Goal: Information Seeking & Learning: Learn about a topic

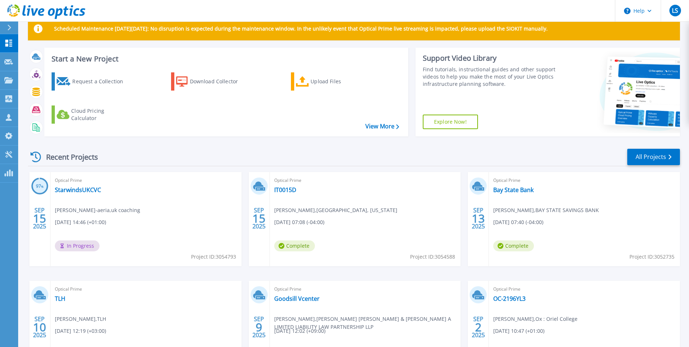
scroll to position [73, 0]
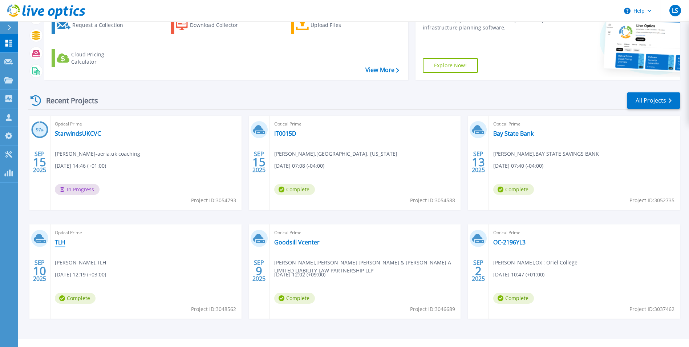
click at [62, 242] on link "TLH" at bounding box center [60, 241] width 11 height 7
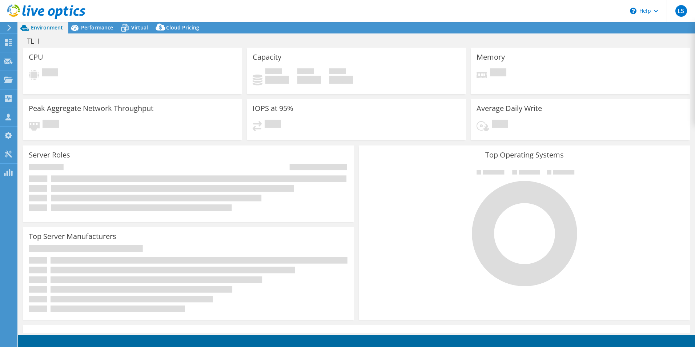
select select "USD"
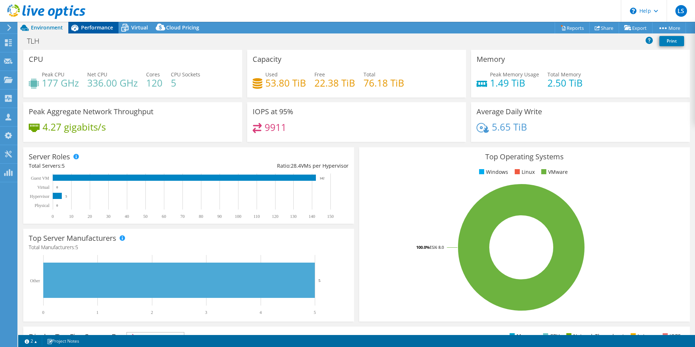
click at [97, 24] on span "Performance" at bounding box center [97, 27] width 32 height 7
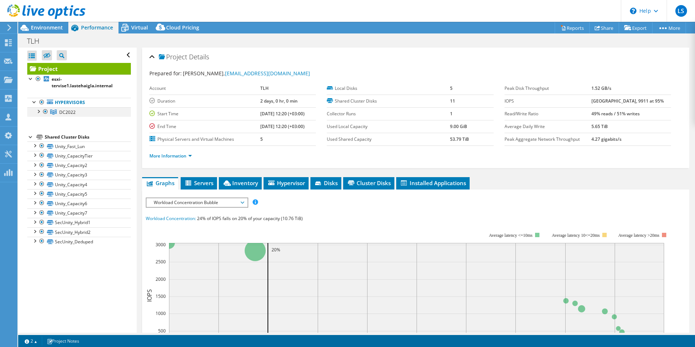
click at [36, 111] on div at bounding box center [38, 110] width 7 height 7
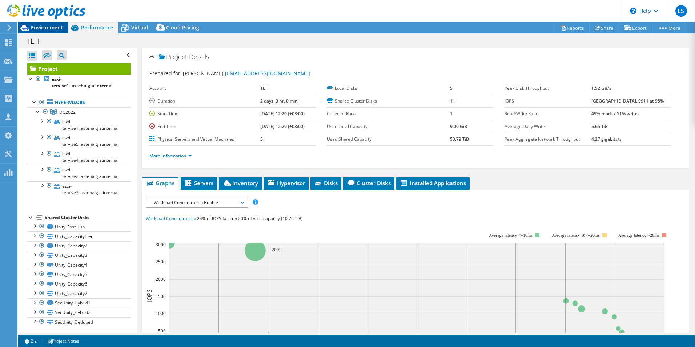
click at [33, 33] on div "Environment" at bounding box center [43, 28] width 50 height 12
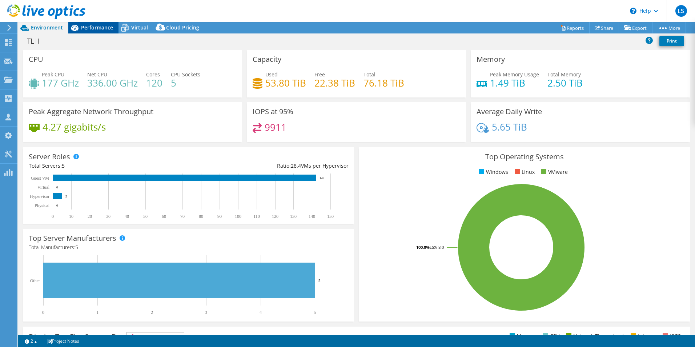
click at [85, 32] on div "Performance" at bounding box center [93, 28] width 50 height 12
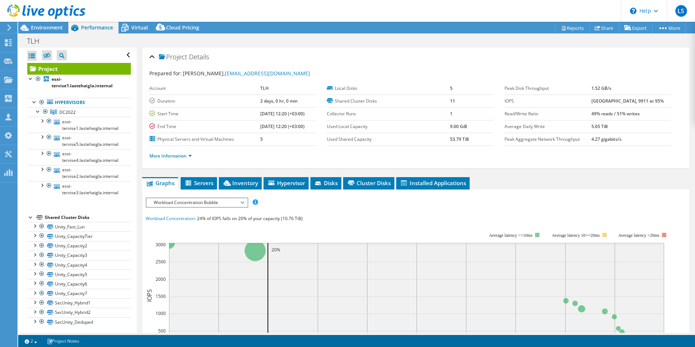
click at [176, 202] on span "Workload Concentration Bubble" at bounding box center [196, 202] width 93 height 9
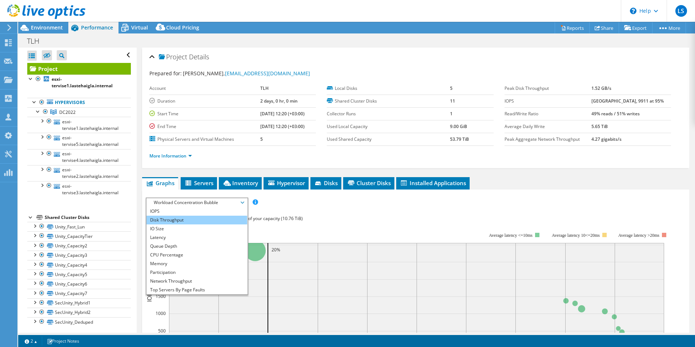
click at [168, 220] on li "Disk Throughput" at bounding box center [196, 219] width 101 height 9
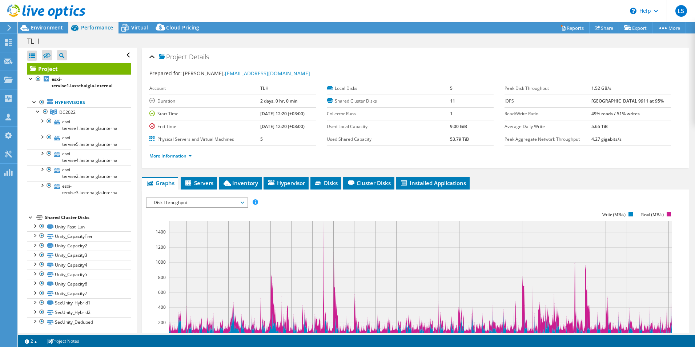
click at [167, 201] on span "Disk Throughput" at bounding box center [196, 202] width 93 height 9
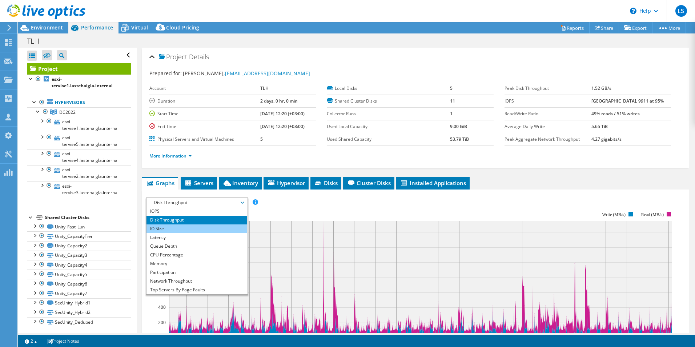
click at [173, 230] on li "IO Size" at bounding box center [196, 228] width 101 height 9
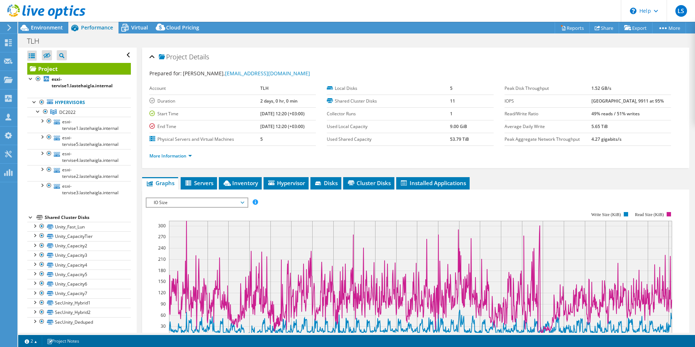
click at [158, 203] on span "IO Size" at bounding box center [196, 202] width 93 height 9
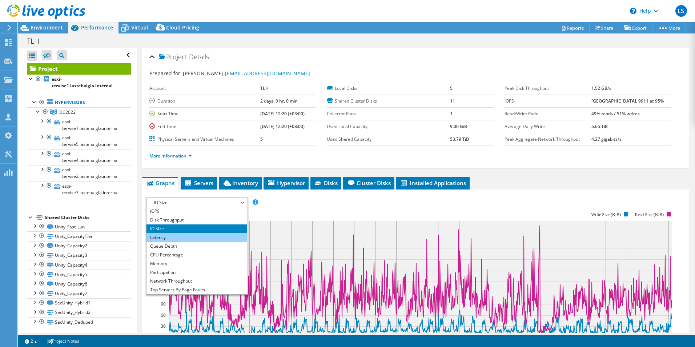
click at [160, 238] on li "Latency" at bounding box center [196, 237] width 101 height 9
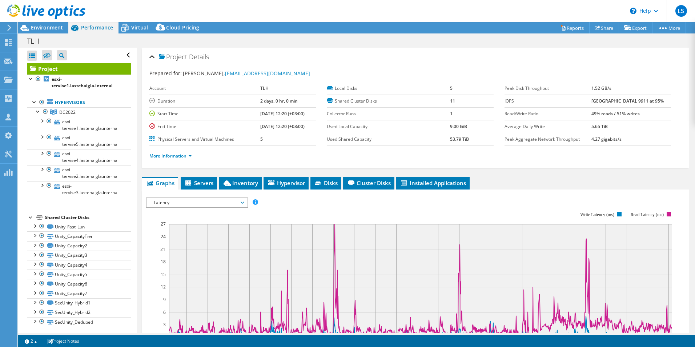
click at [157, 201] on span "Latency" at bounding box center [196, 202] width 93 height 9
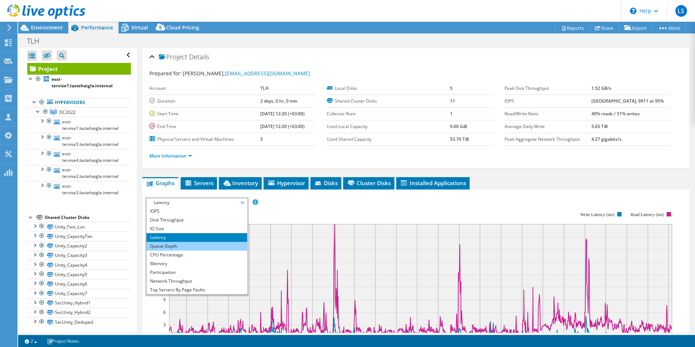
click at [167, 244] on li "Queue Depth" at bounding box center [196, 246] width 101 height 9
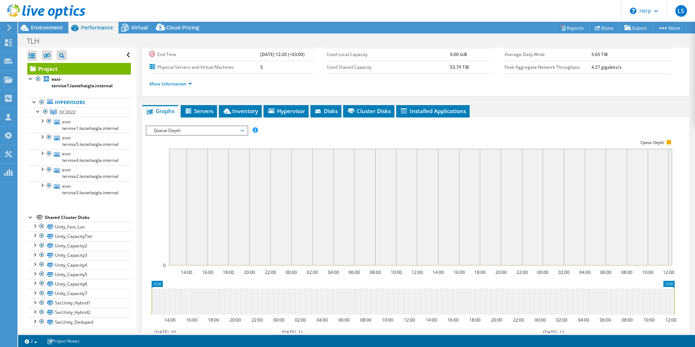
scroll to position [73, 0]
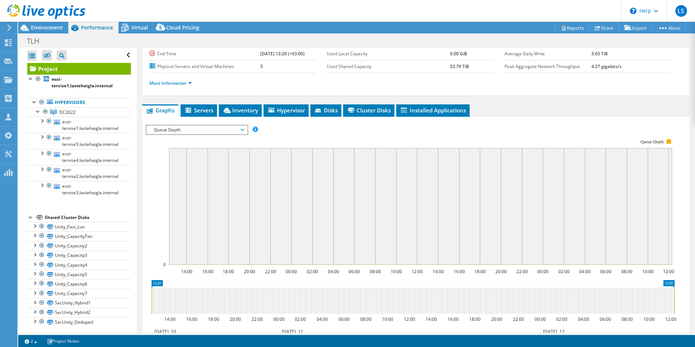
click at [172, 129] on span "Queue Depth" at bounding box center [196, 129] width 93 height 9
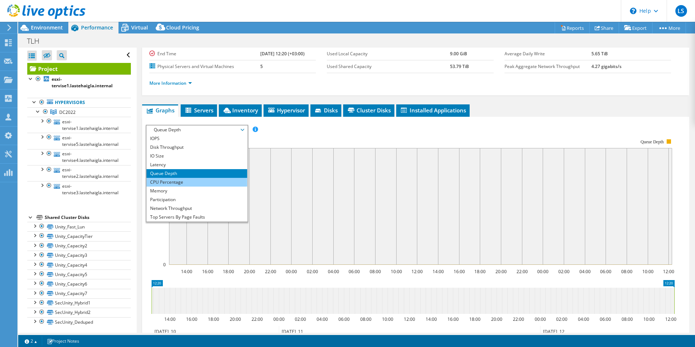
click at [178, 182] on li "CPU Percentage" at bounding box center [196, 182] width 101 height 9
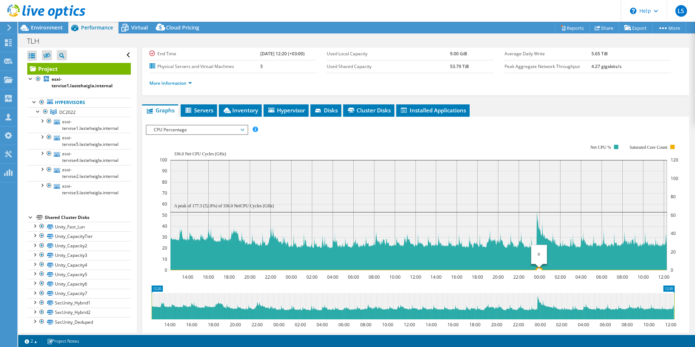
click at [539, 267] on circle at bounding box center [539, 270] width 6 height 6
click at [539, 270] on icon at bounding box center [418, 270] width 496 height 0
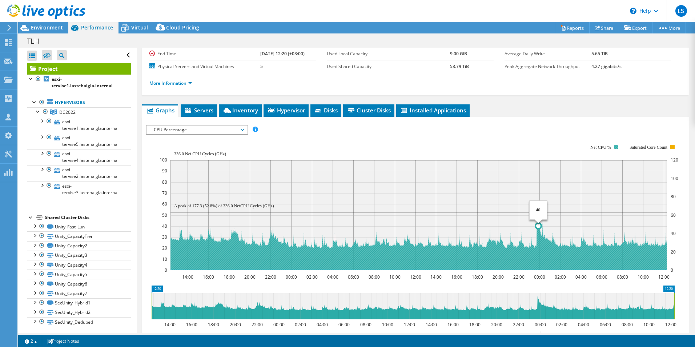
click at [538, 233] on icon at bounding box center [418, 241] width 496 height 58
click at [180, 234] on circle at bounding box center [180, 234] width 6 height 6
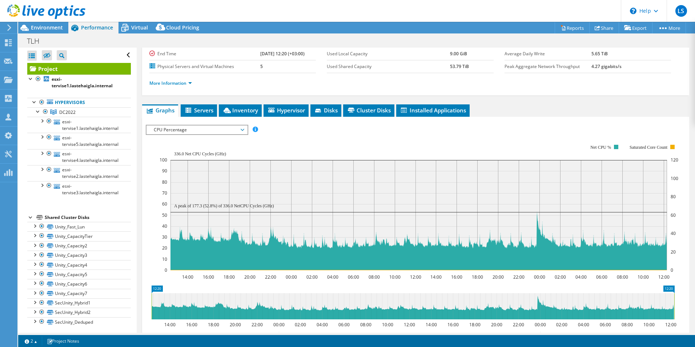
click at [32, 23] on div at bounding box center [42, 12] width 85 height 24
click at [34, 28] on span "Environment" at bounding box center [47, 27] width 32 height 7
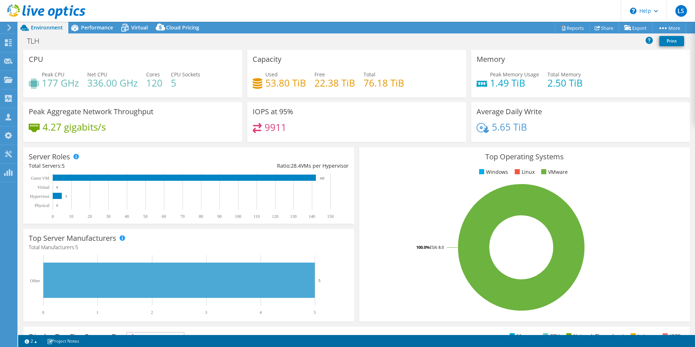
drag, startPoint x: 97, startPoint y: 26, endPoint x: 94, endPoint y: 36, distance: 10.6
click at [97, 26] on span "Performance" at bounding box center [97, 27] width 32 height 7
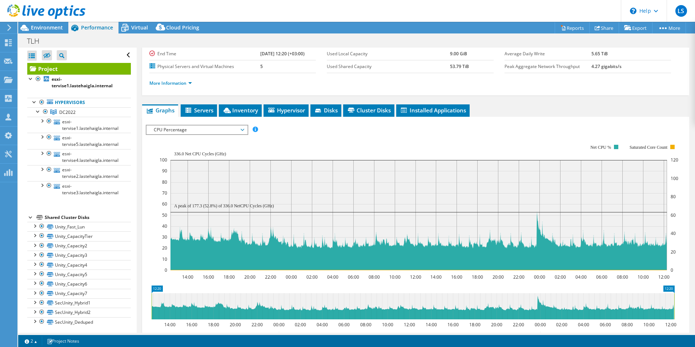
click at [197, 130] on span "CPU Percentage" at bounding box center [196, 129] width 93 height 9
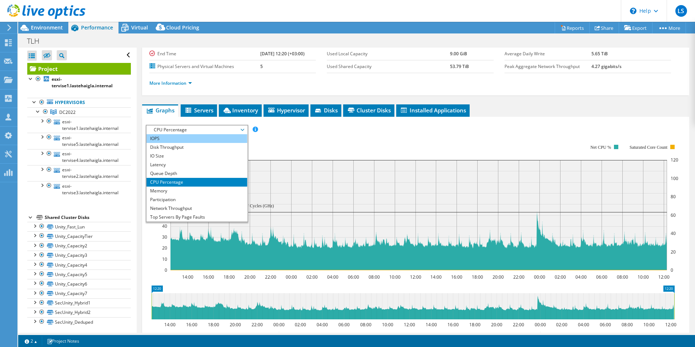
click at [176, 140] on li "IOPS" at bounding box center [196, 138] width 101 height 9
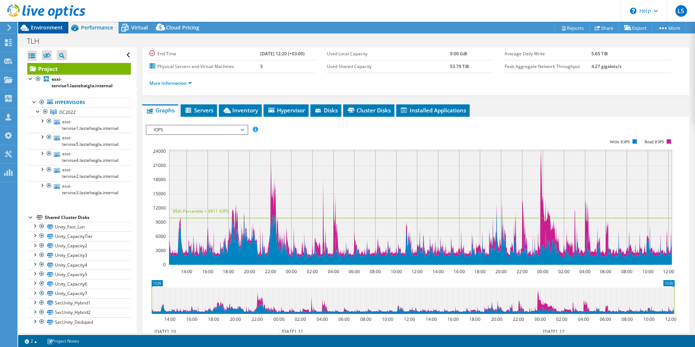
click at [40, 27] on span "Environment" at bounding box center [47, 27] width 32 height 7
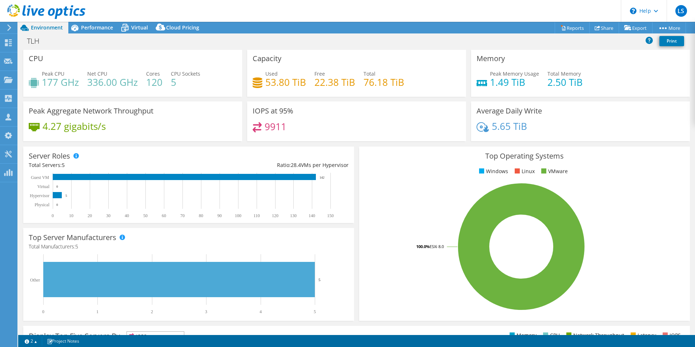
scroll to position [0, 0]
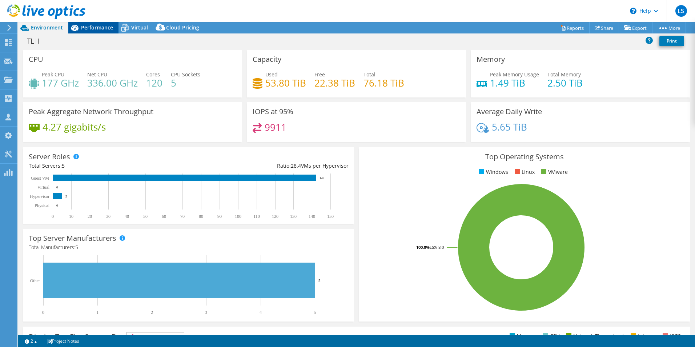
click at [79, 29] on icon at bounding box center [74, 27] width 13 height 13
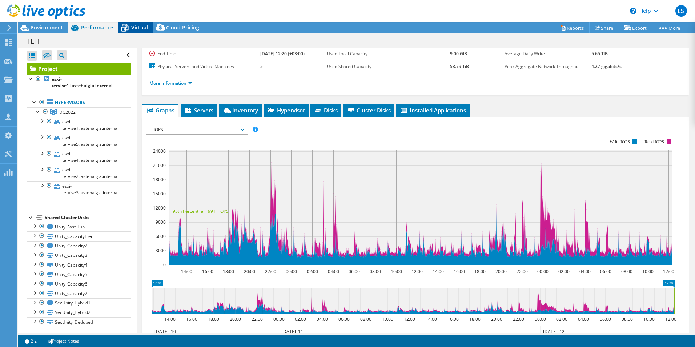
click at [125, 28] on icon at bounding box center [124, 27] width 13 height 13
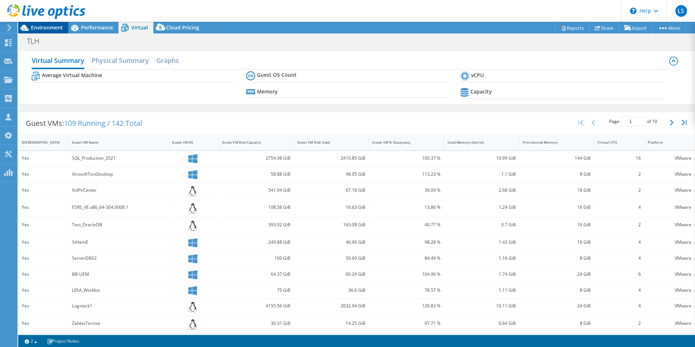
click at [48, 26] on span "Environment" at bounding box center [47, 27] width 32 height 7
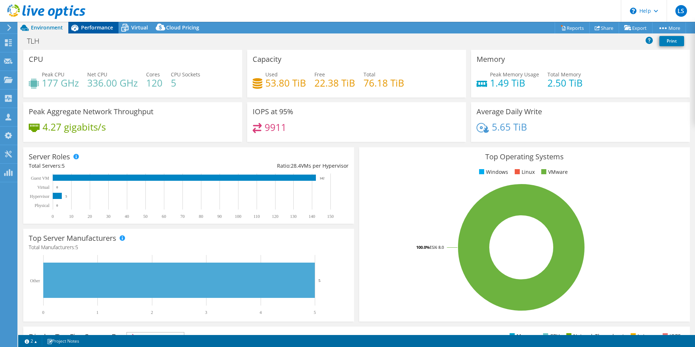
click at [85, 25] on span "Performance" at bounding box center [97, 27] width 32 height 7
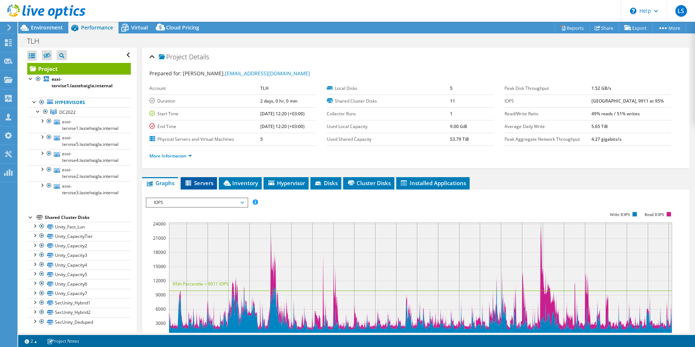
click at [202, 184] on span "Servers" at bounding box center [198, 182] width 29 height 7
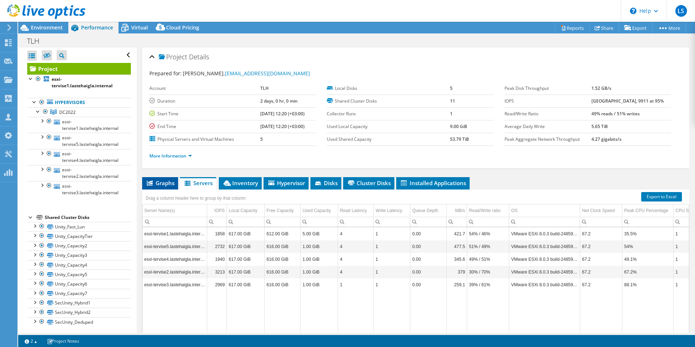
click at [152, 182] on icon at bounding box center [150, 182] width 6 height 5
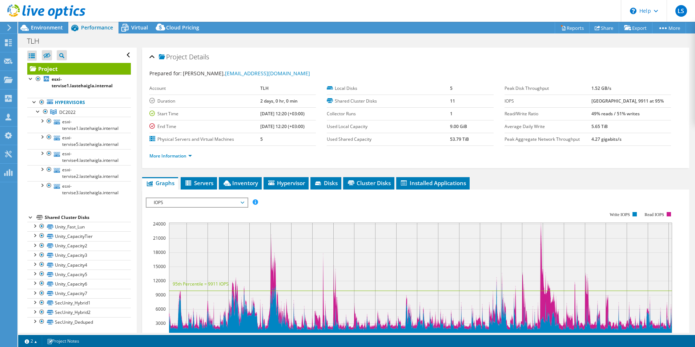
click at [175, 204] on span "IOPS" at bounding box center [196, 202] width 93 height 9
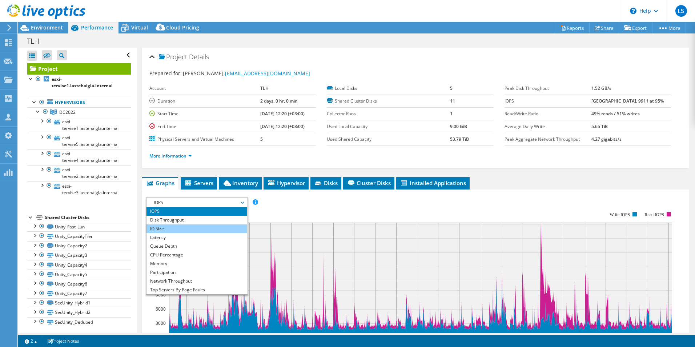
click at [165, 228] on li "IO Size" at bounding box center [196, 228] width 101 height 9
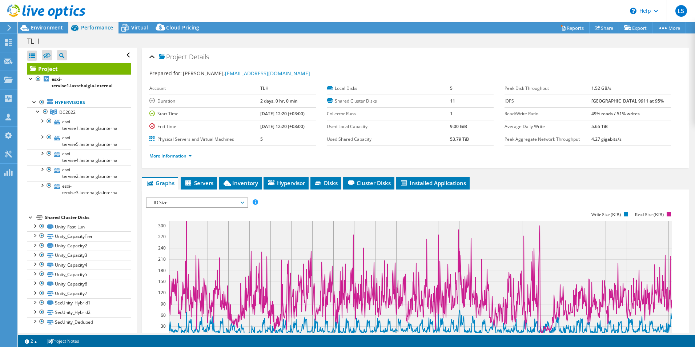
click at [162, 201] on span "IO Size" at bounding box center [196, 202] width 93 height 9
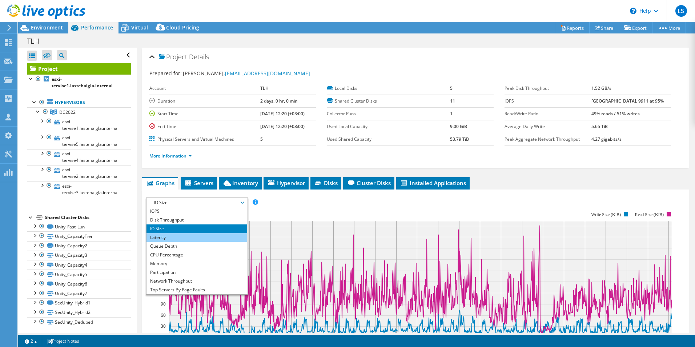
click at [166, 236] on li "Latency" at bounding box center [196, 237] width 101 height 9
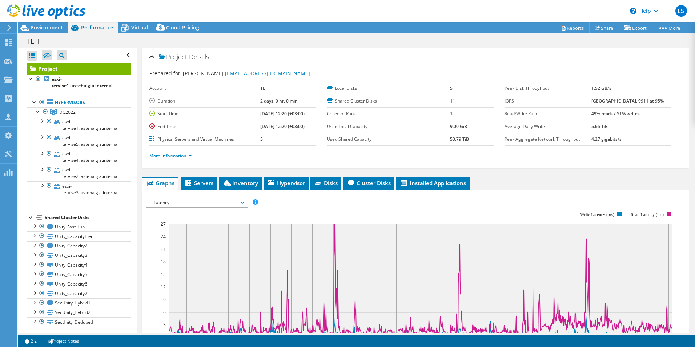
click at [163, 202] on span "Latency" at bounding box center [196, 202] width 93 height 9
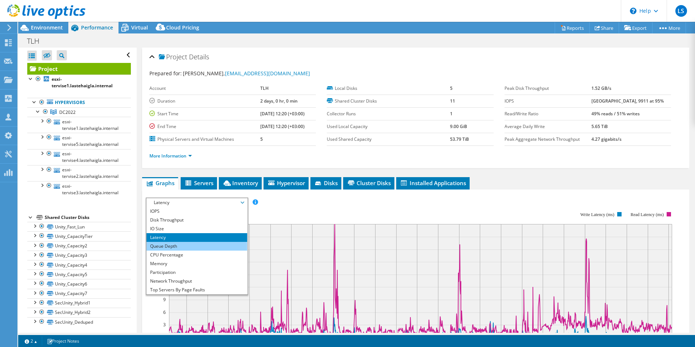
click at [163, 242] on li "Queue Depth" at bounding box center [196, 246] width 101 height 9
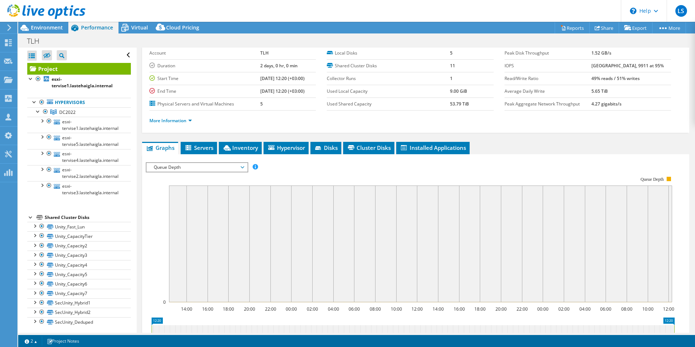
scroll to position [36, 0]
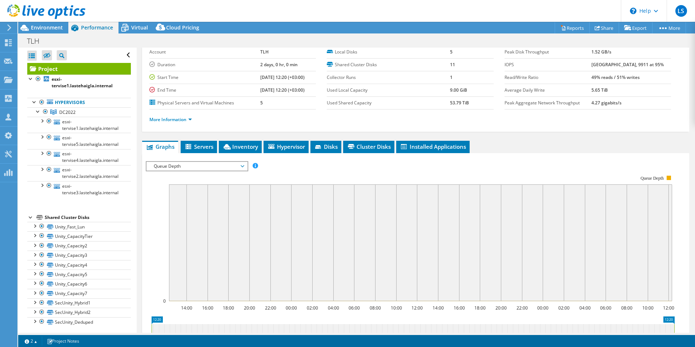
click at [162, 165] on span "Queue Depth" at bounding box center [196, 166] width 93 height 9
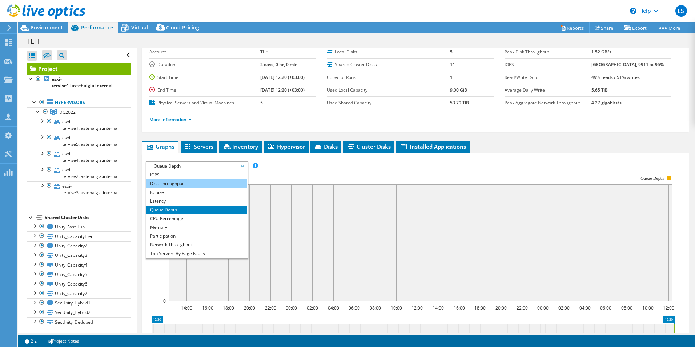
click at [166, 183] on li "Disk Throughput" at bounding box center [196, 183] width 101 height 9
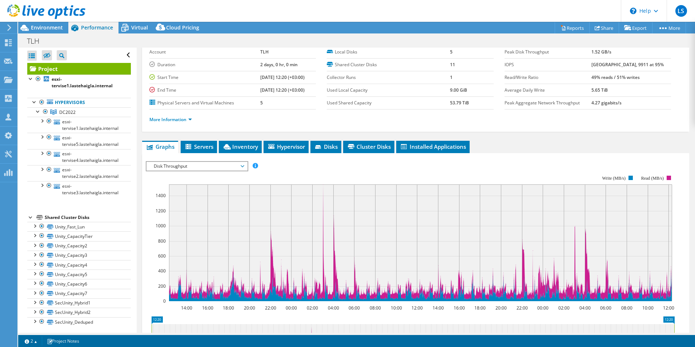
click at [167, 167] on span "Disk Throughput" at bounding box center [196, 166] width 93 height 9
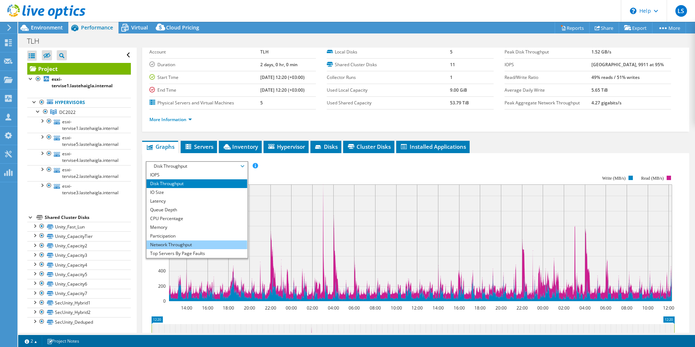
click at [171, 246] on li "Network Throughput" at bounding box center [196, 244] width 101 height 9
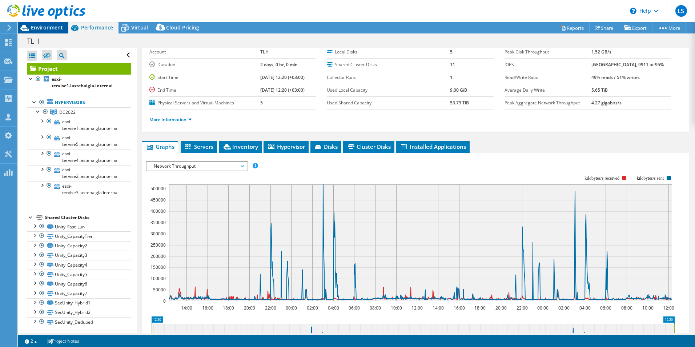
click at [48, 27] on span "Environment" at bounding box center [47, 27] width 32 height 7
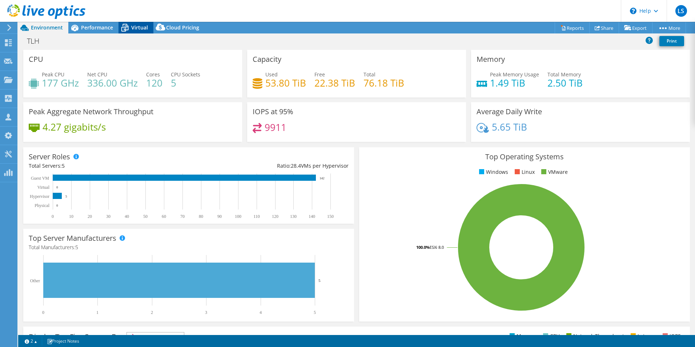
click at [133, 29] on span "Virtual" at bounding box center [139, 27] width 17 height 7
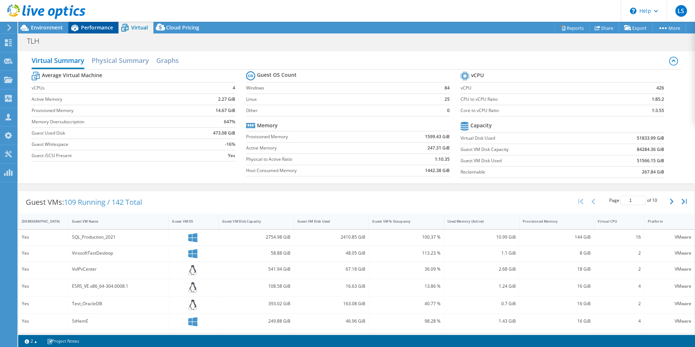
click at [89, 28] on span "Performance" at bounding box center [97, 27] width 32 height 7
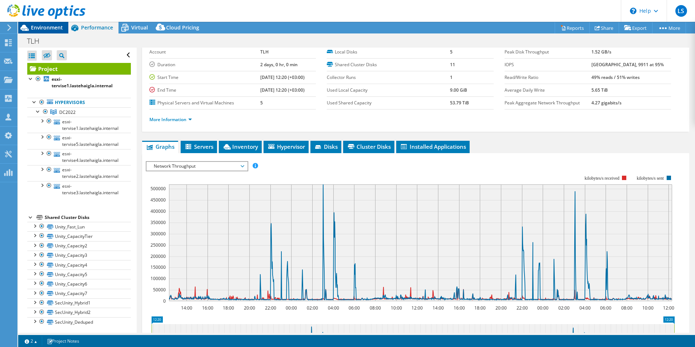
click at [34, 28] on span "Environment" at bounding box center [47, 27] width 32 height 7
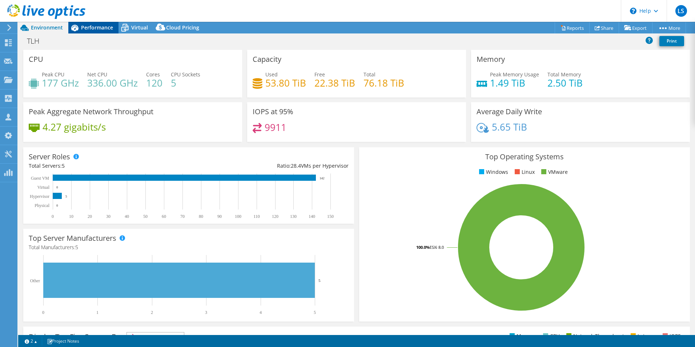
click at [101, 33] on div "Performance" at bounding box center [93, 28] width 50 height 12
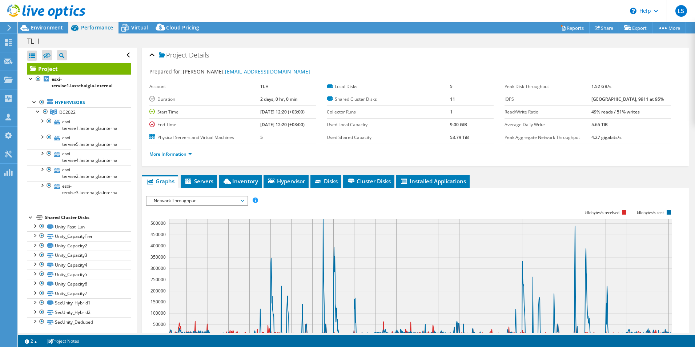
scroll to position [0, 0]
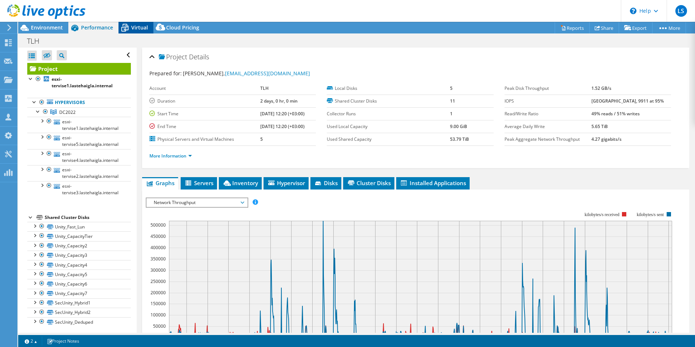
click at [132, 29] on span "Virtual" at bounding box center [139, 27] width 17 height 7
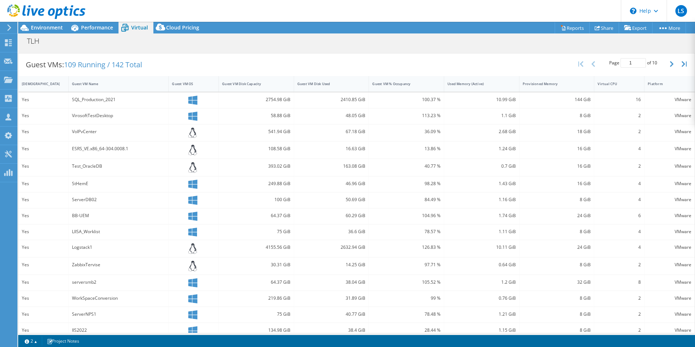
scroll to position [147, 0]
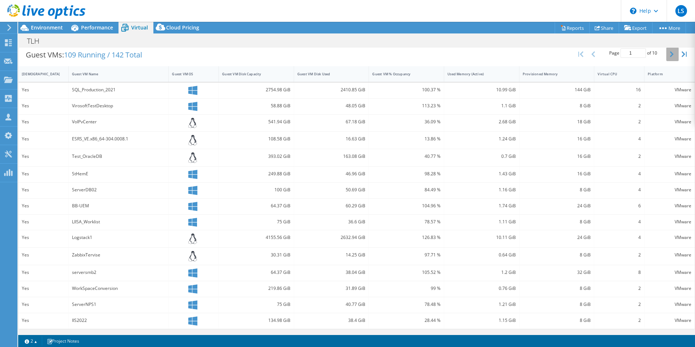
click at [670, 55] on icon "button" at bounding box center [672, 54] width 4 height 6
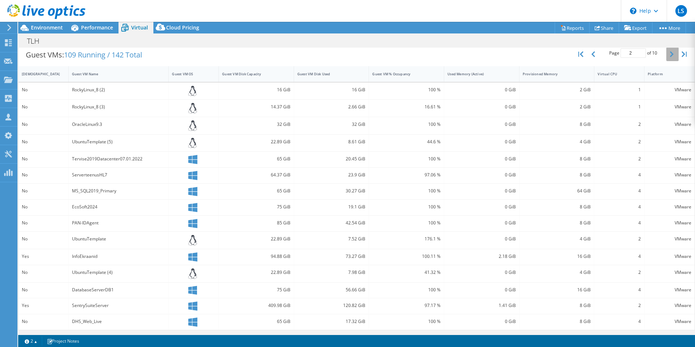
click at [670, 54] on icon "button" at bounding box center [672, 54] width 4 height 6
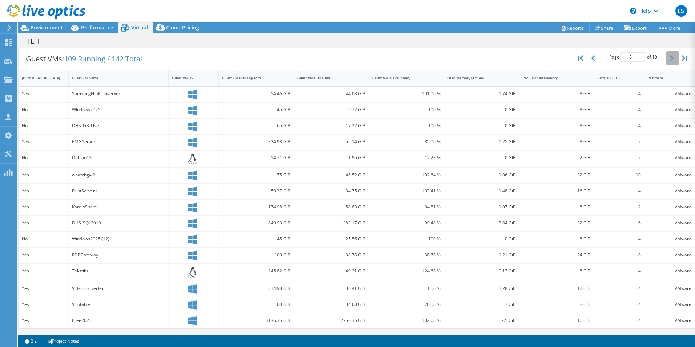
scroll to position [143, 0]
click at [666, 54] on button "button" at bounding box center [672, 58] width 12 height 14
click at [666, 54] on button "button" at bounding box center [672, 60] width 12 height 14
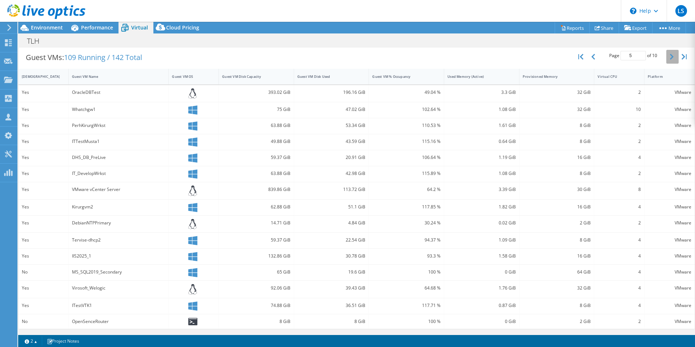
click at [670, 54] on icon "button" at bounding box center [672, 57] width 4 height 6
type input "6"
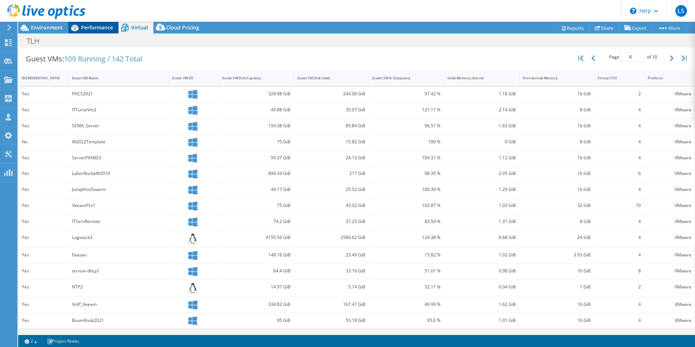
click at [77, 27] on icon at bounding box center [74, 28] width 7 height 7
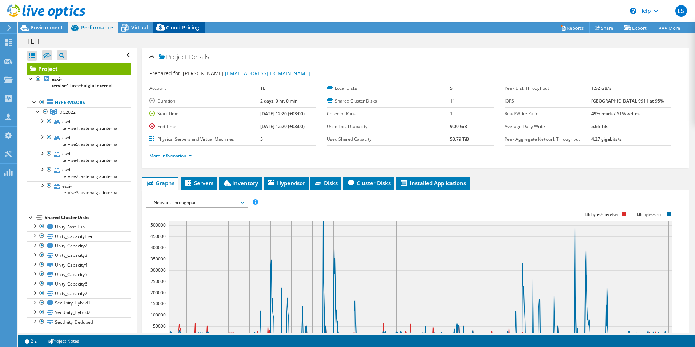
click at [156, 24] on icon at bounding box center [160, 28] width 15 height 15
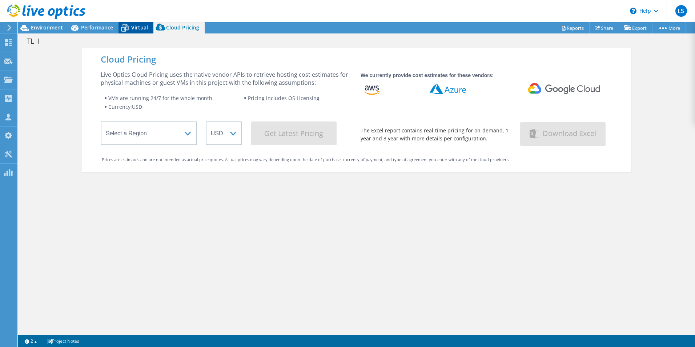
click at [132, 26] on span "Virtual" at bounding box center [139, 27] width 17 height 7
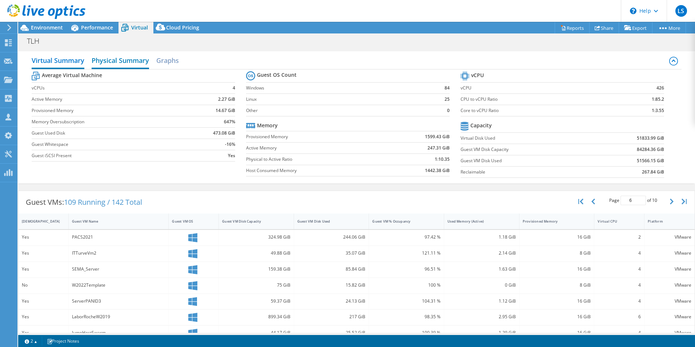
click at [109, 63] on h2 "Physical Summary" at bounding box center [120, 61] width 57 height 16
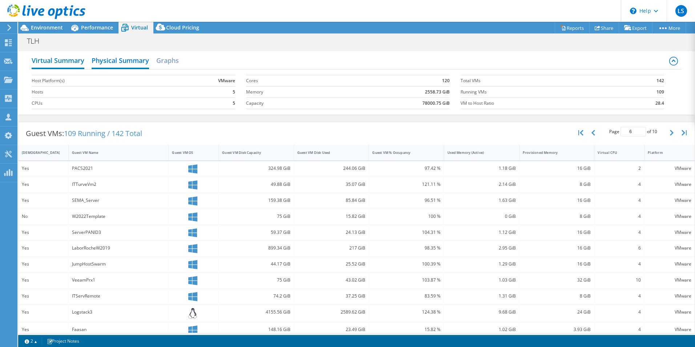
click at [55, 65] on h2 "Virtual Summary" at bounding box center [58, 61] width 53 height 16
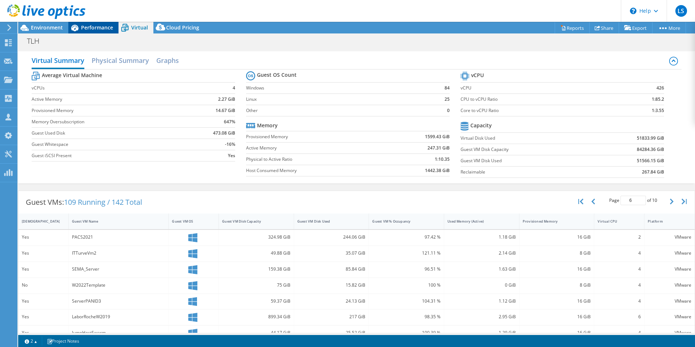
click at [86, 30] on span "Performance" at bounding box center [97, 27] width 32 height 7
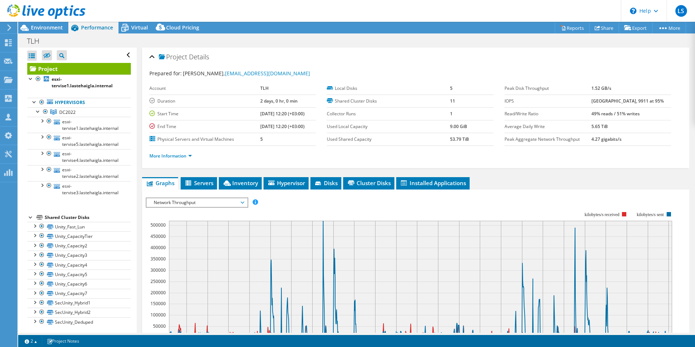
click at [44, 24] on div at bounding box center [42, 12] width 85 height 24
click at [47, 29] on span "Environment" at bounding box center [47, 27] width 32 height 7
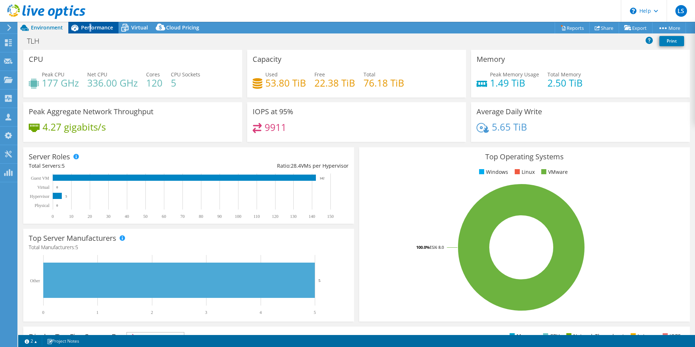
click at [89, 27] on span "Performance" at bounding box center [97, 27] width 32 height 7
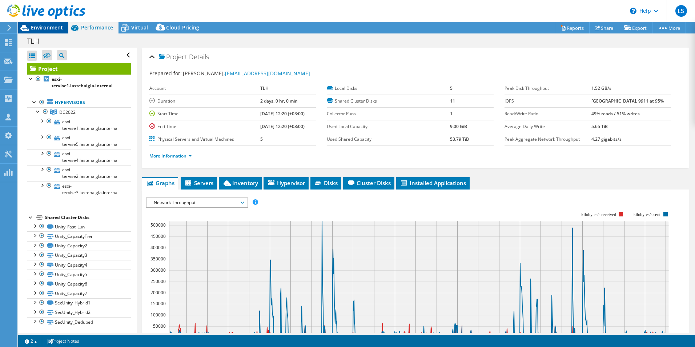
click at [49, 26] on span "Environment" at bounding box center [47, 27] width 32 height 7
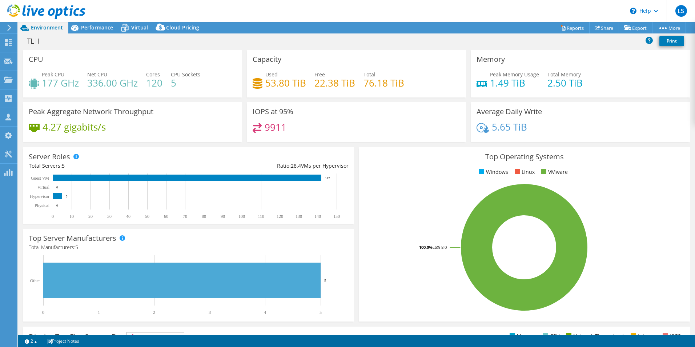
drag, startPoint x: 86, startPoint y: 26, endPoint x: 35, endPoint y: 25, distance: 50.9
click at [35, 25] on span "Environment" at bounding box center [47, 27] width 32 height 7
click at [125, 21] on header "LS Channel Partner LO StarWind [EMAIL_ADDRESS][DOMAIN_NAME] STARWIND SOFTWARE I…" at bounding box center [347, 11] width 695 height 22
click at [130, 26] on icon at bounding box center [124, 27] width 13 height 13
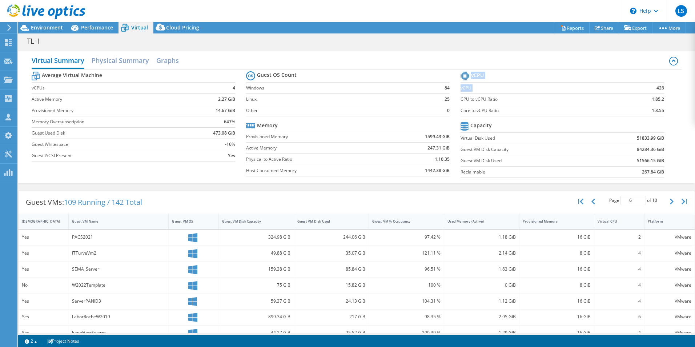
drag, startPoint x: 650, startPoint y: 87, endPoint x: 665, endPoint y: 88, distance: 14.9
click at [665, 88] on section "vCPU vCPU 426 CPU to vCPU Ratio 1:85.2 Core to vCPU Ratio 1:3.55 Capacity Virtu…" at bounding box center [567, 126] width 214 height 112
drag, startPoint x: 665, startPoint y: 88, endPoint x: 668, endPoint y: 98, distance: 11.1
click at [668, 98] on section "vCPU vCPU 426 CPU to vCPU Ratio 1:85.2 Core to vCPU Ratio 1:3.55 Capacity Virtu…" at bounding box center [567, 126] width 214 height 112
click at [42, 29] on span "Environment" at bounding box center [47, 27] width 32 height 7
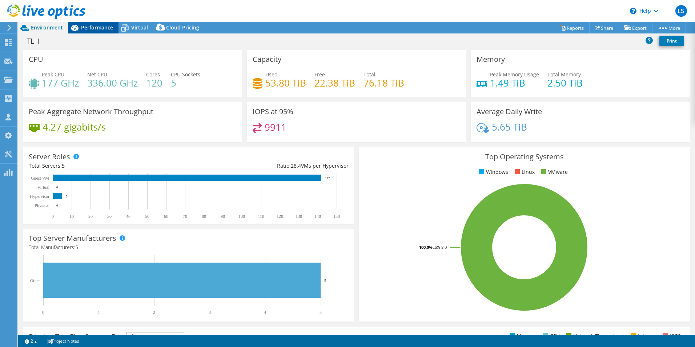
click at [100, 27] on span "Performance" at bounding box center [97, 27] width 32 height 7
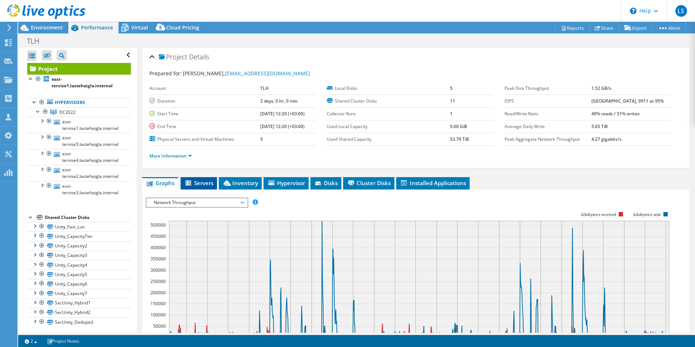
click at [196, 185] on span "Servers" at bounding box center [198, 182] width 29 height 7
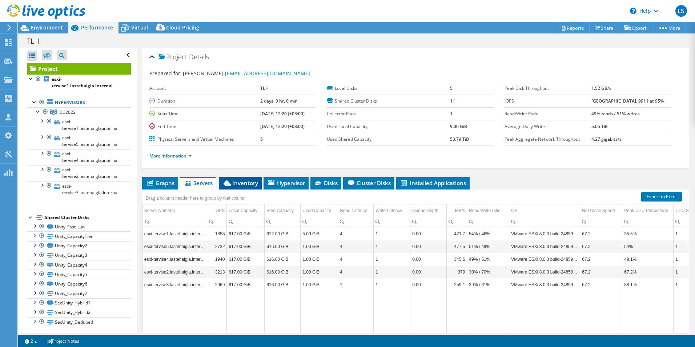
click at [232, 182] on span "Inventory" at bounding box center [240, 182] width 36 height 7
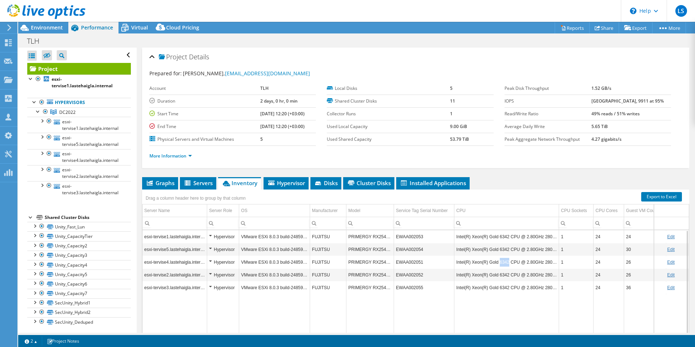
drag, startPoint x: 506, startPoint y: 262, endPoint x: 497, endPoint y: 263, distance: 8.8
click at [497, 263] on td "Intel(R) Xeon(R) Gold 6342 CPU @ 2.80GHz 280 GHz" at bounding box center [506, 261] width 105 height 13
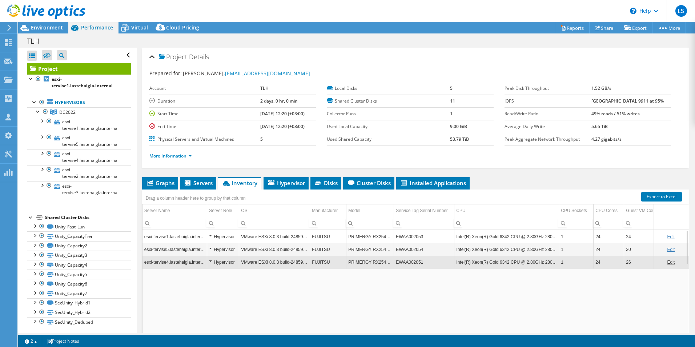
copy td "6342"
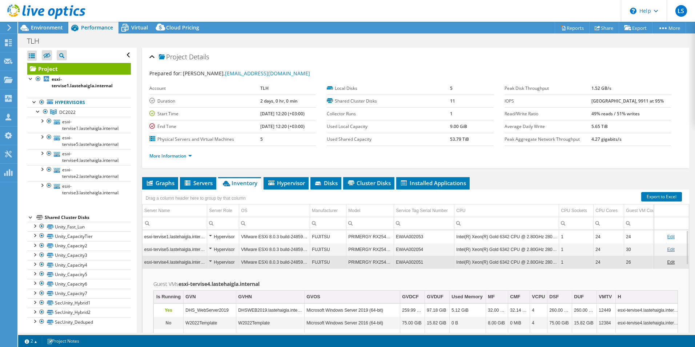
click at [176, 261] on td "esxi-tervise4.lastehaigla.internal" at bounding box center [174, 261] width 65 height 13
